Goal: Transaction & Acquisition: Subscribe to service/newsletter

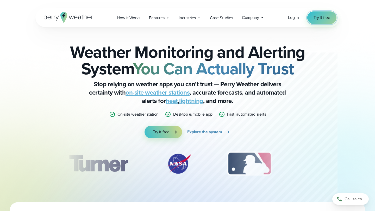
click at [321, 14] on link "Try it free" at bounding box center [321, 17] width 29 height 12
